Goal: Task Accomplishment & Management: Manage account settings

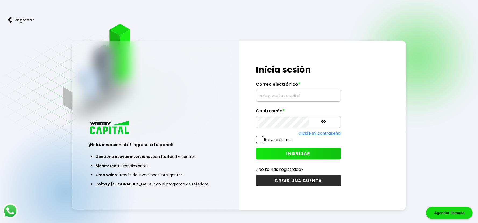
type input "[EMAIL_ADDRESS][DOMAIN_NAME]"
click at [294, 154] on span "INGRESAR" at bounding box center [298, 154] width 24 height 6
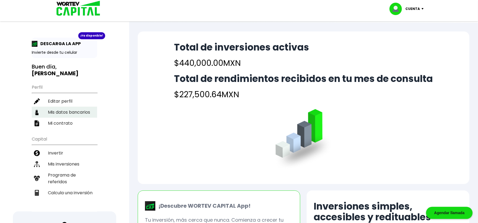
click at [59, 107] on li "Mis datos bancarios" at bounding box center [64, 112] width 65 height 11
select select "Banamex"
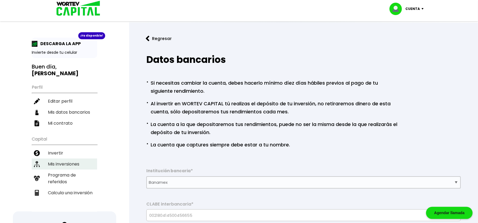
click at [66, 159] on li "Mis inversiones" at bounding box center [64, 164] width 65 height 11
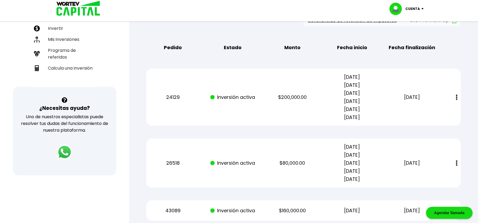
scroll to position [108, 0]
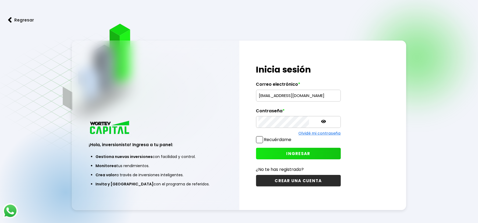
click at [291, 97] on input "[EMAIL_ADDRESS][DOMAIN_NAME]" at bounding box center [298, 95] width 80 height 11
click at [306, 99] on input "[EMAIL_ADDRESS][DOMAIN_NAME]" at bounding box center [298, 95] width 80 height 11
type input "[EMAIL_ADDRESS][DOMAIN_NAME]"
click at [286, 151] on span "INGRESAR" at bounding box center [298, 154] width 24 height 6
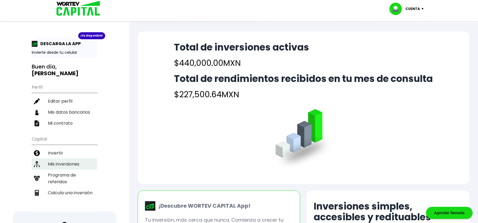
drag, startPoint x: 71, startPoint y: 155, endPoint x: 76, endPoint y: 155, distance: 4.6
click at [71, 159] on li "Mis inversiones" at bounding box center [64, 164] width 65 height 11
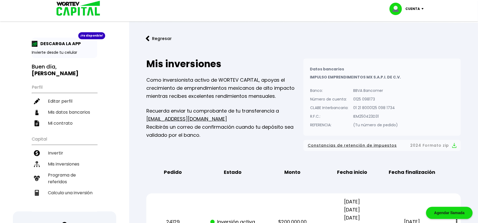
click at [413, 8] on p "Cuenta" at bounding box center [412, 9] width 15 height 8
click at [410, 33] on li "Cerrar sesión" at bounding box center [407, 35] width 43 height 11
